Goal: Transaction & Acquisition: Purchase product/service

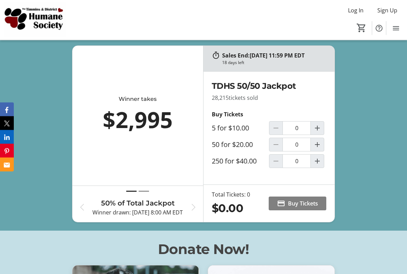
scroll to position [272, 0]
click at [317, 162] on mat-icon "Increment by one" at bounding box center [317, 161] width 8 height 8
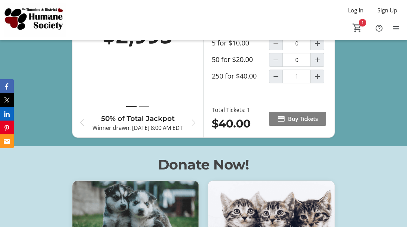
scroll to position [316, 0]
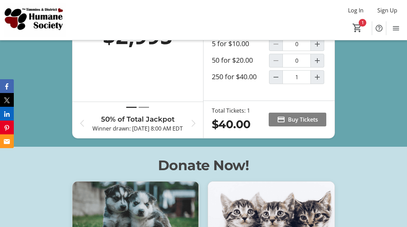
click at [315, 81] on mat-icon "Increment by one" at bounding box center [317, 77] width 8 height 8
type input "2"
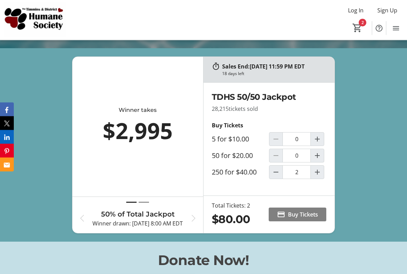
scroll to position [261, 0]
click at [282, 212] on mat-icon at bounding box center [281, 215] width 8 height 8
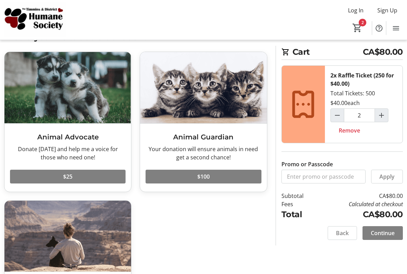
scroll to position [27, 0]
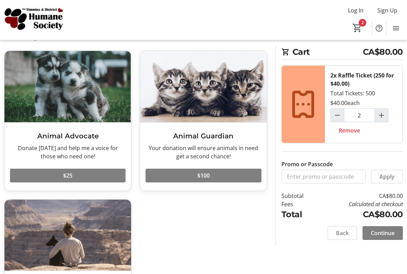
click at [376, 227] on span "Continue" at bounding box center [382, 233] width 24 height 8
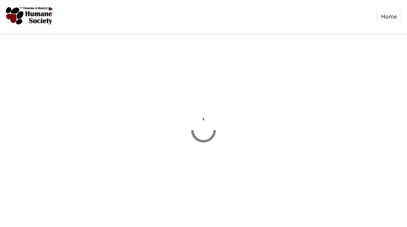
select select "CA"
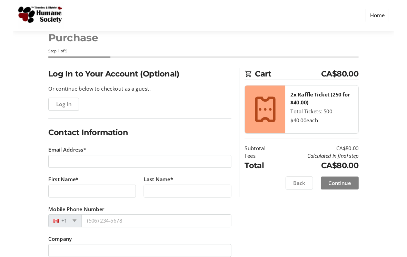
scroll to position [18, 0]
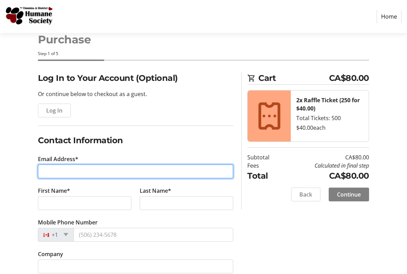
click at [49, 169] on input "Email Address*" at bounding box center [135, 172] width 195 height 14
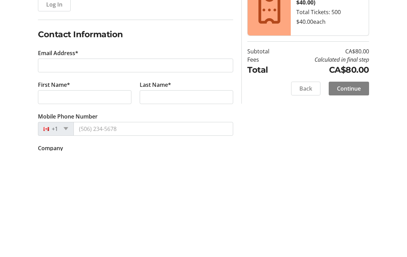
type input "[EMAIL_ADDRESS][DOMAIN_NAME]"
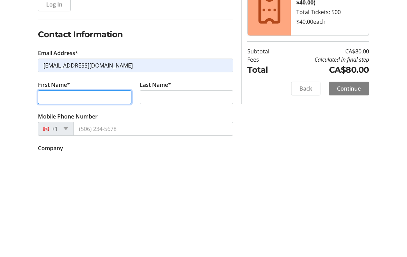
type input "[PERSON_NAME]"
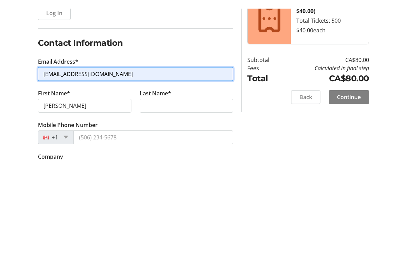
scroll to position [124, 0]
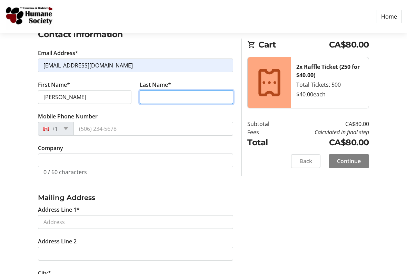
type input "Gosselin"
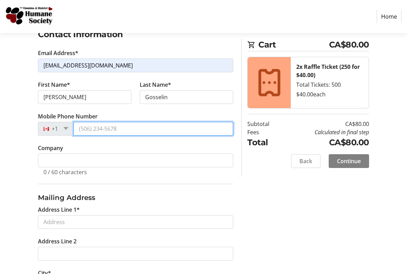
type input "[PHONE_NUMBER]"
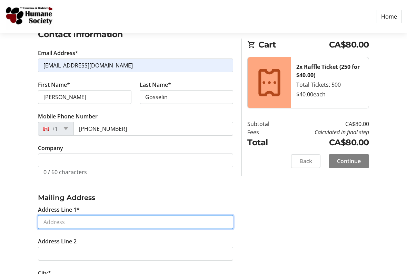
type input "[STREET_ADDRESS]"
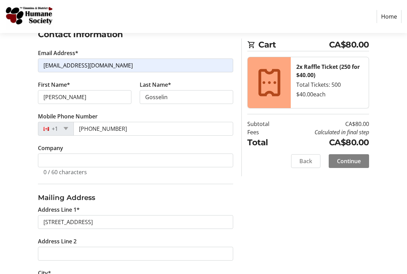
type input "Timmins"
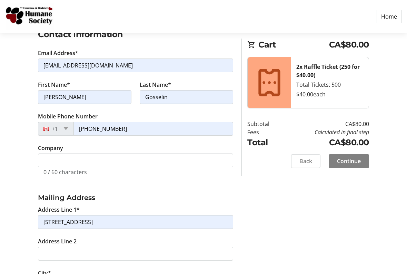
select select "ON"
type input "P4n 7y9"
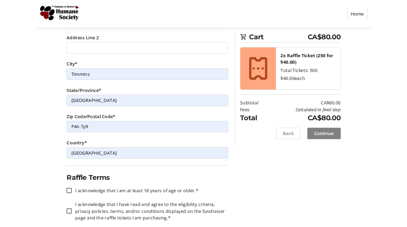
scroll to position [349, 0]
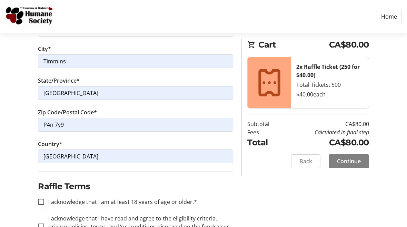
click at [38, 196] on div at bounding box center [41, 202] width 17 height 17
checkbox input "true"
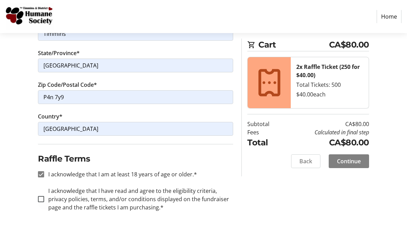
click at [39, 203] on div at bounding box center [41, 199] width 17 height 17
checkbox input "true"
click at [340, 157] on span "Continue" at bounding box center [349, 161] width 24 height 8
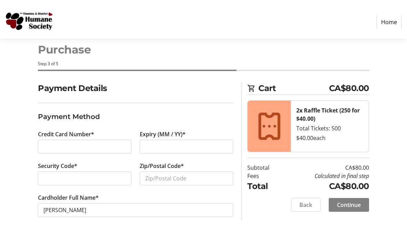
scroll to position [3, 0]
